Goal: Navigation & Orientation: Find specific page/section

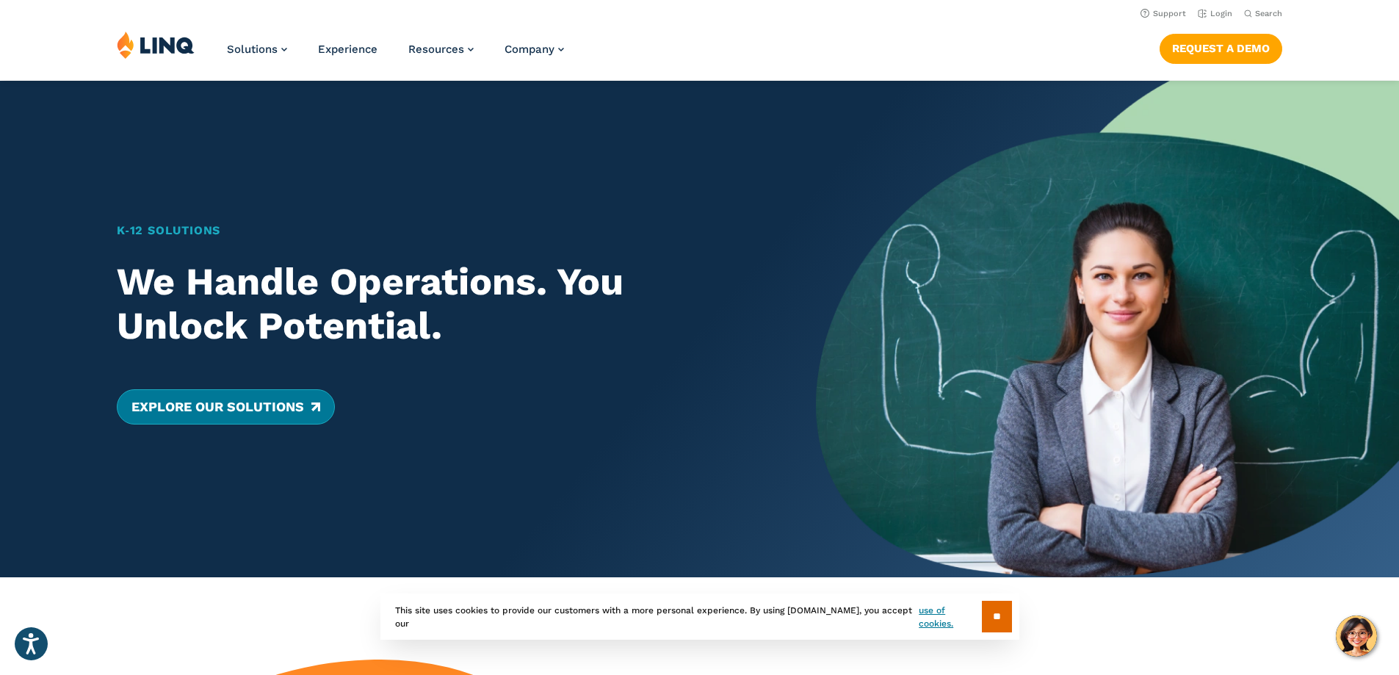
click at [287, 409] on link "Explore Our Solutions" at bounding box center [226, 406] width 218 height 35
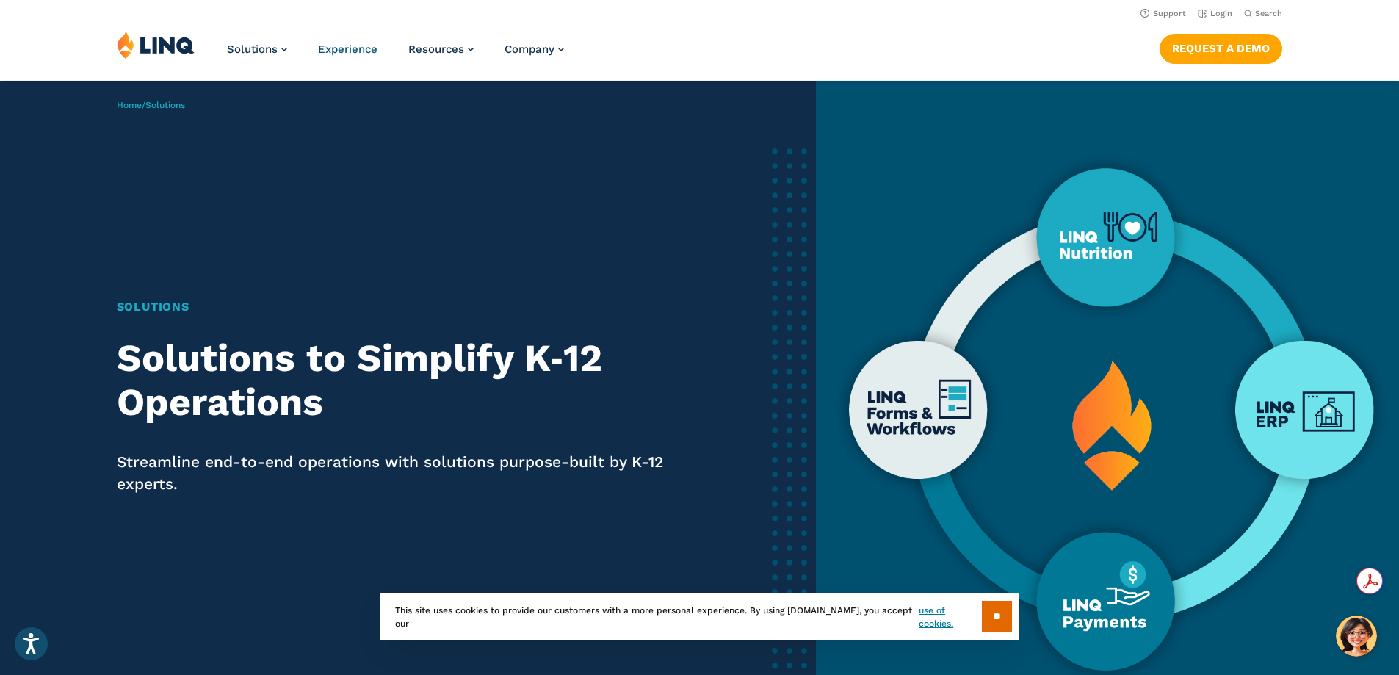
click at [357, 53] on span "Experience" at bounding box center [347, 49] width 59 height 13
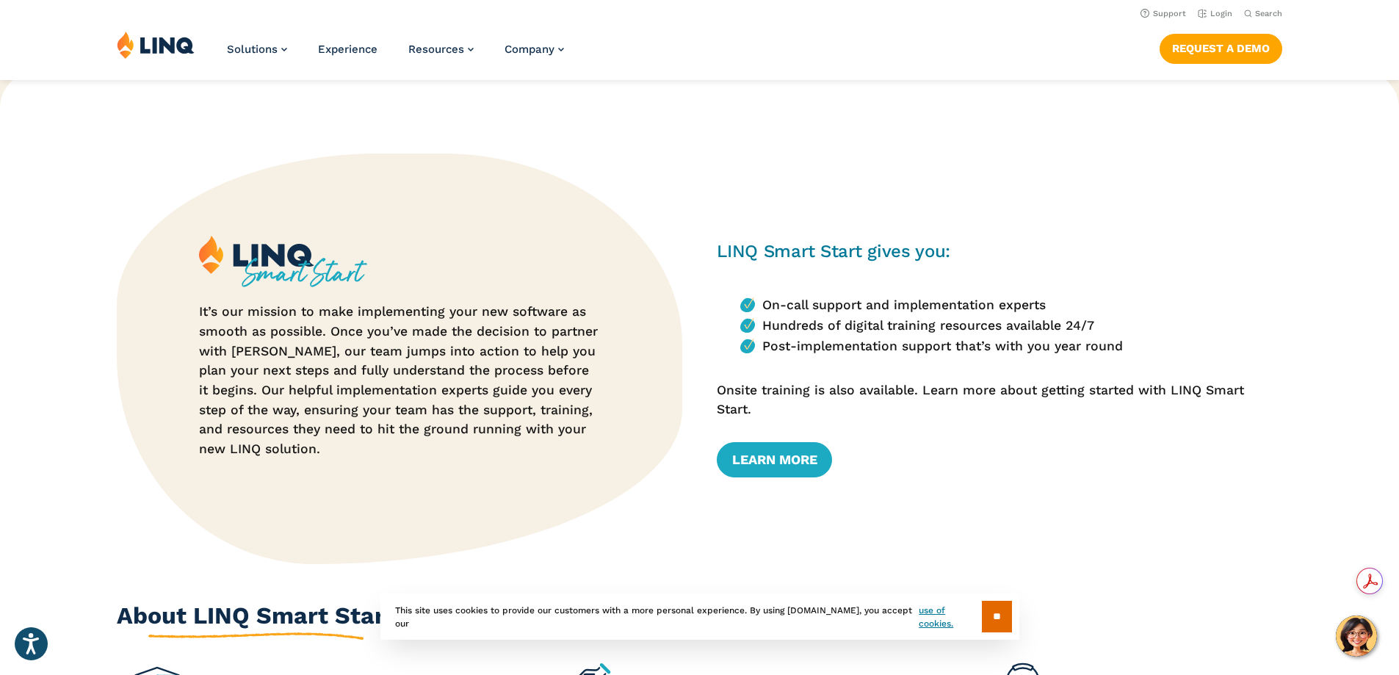
scroll to position [441, 0]
